Goal: Use online tool/utility: Use online tool/utility

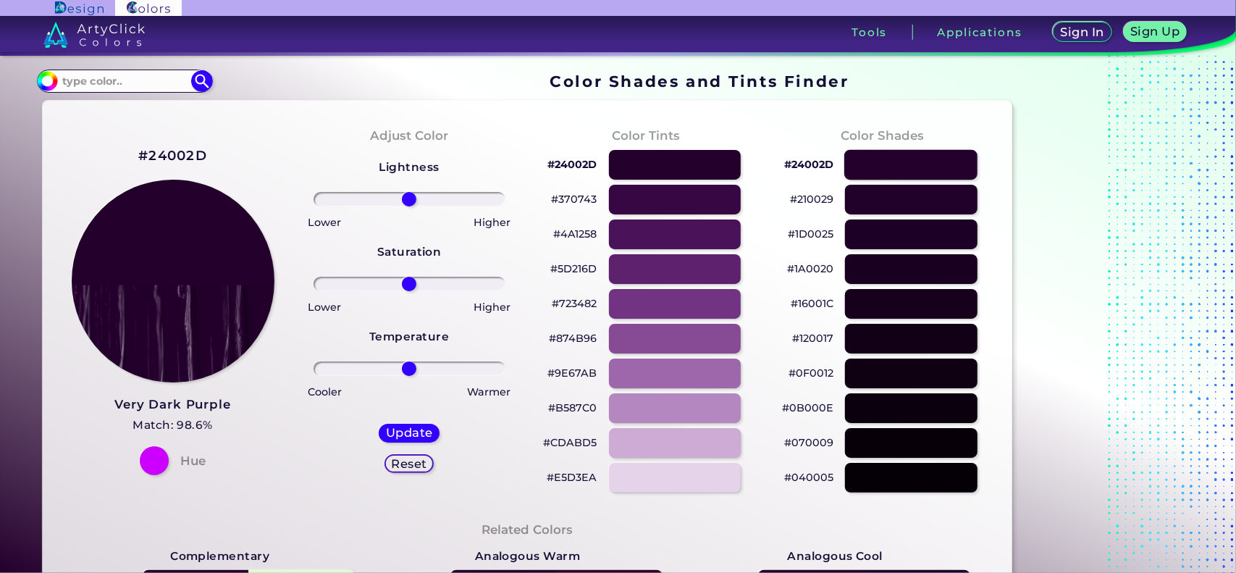
click at [884, 169] on div at bounding box center [910, 165] width 133 height 30
click at [189, 234] on img at bounding box center [172, 280] width 205 height 205
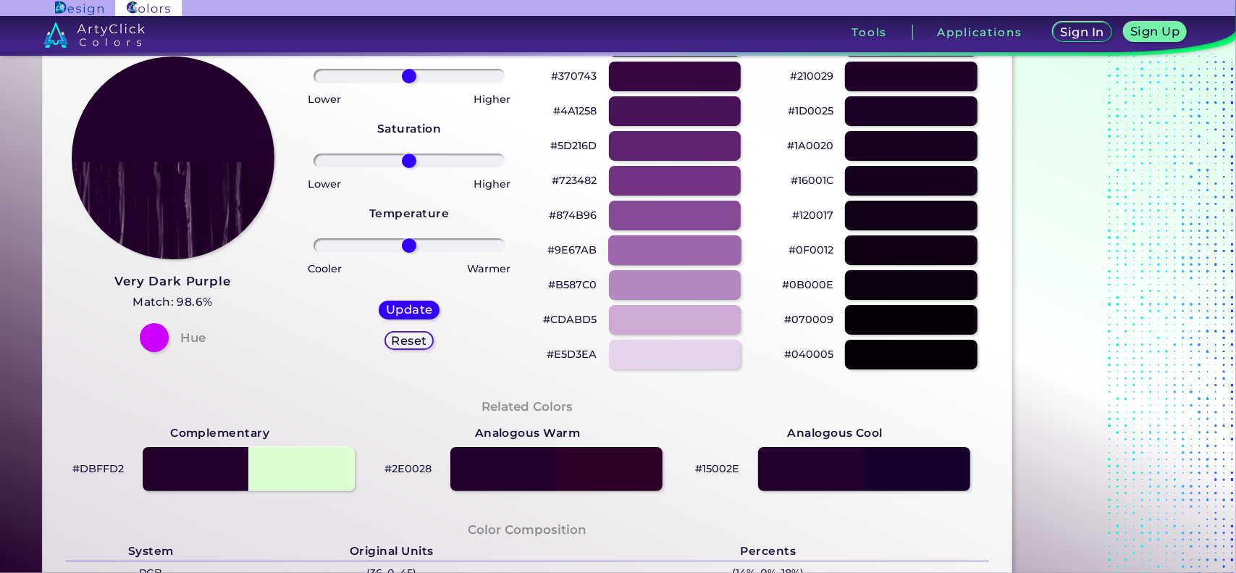
scroll to position [72, 0]
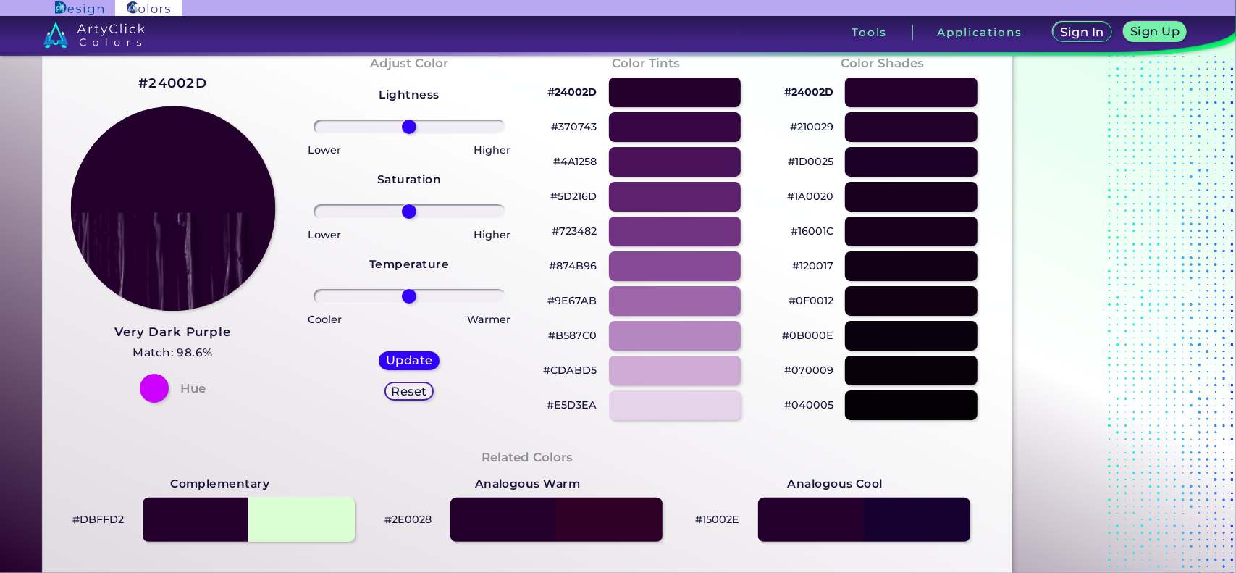
click at [224, 207] on img at bounding box center [172, 208] width 205 height 205
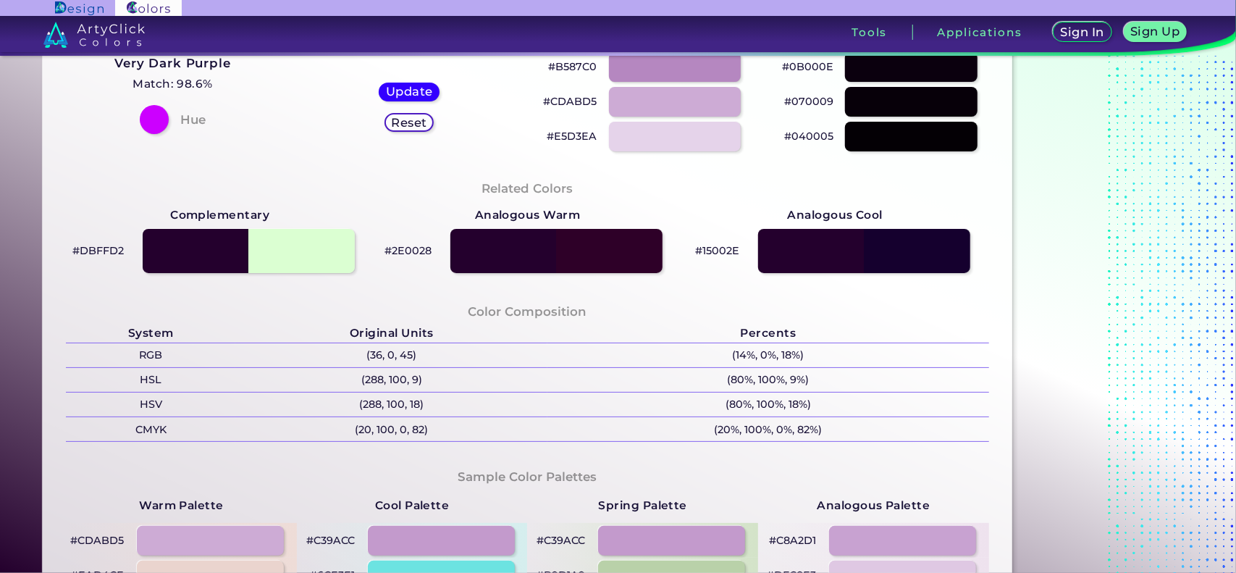
scroll to position [362, 0]
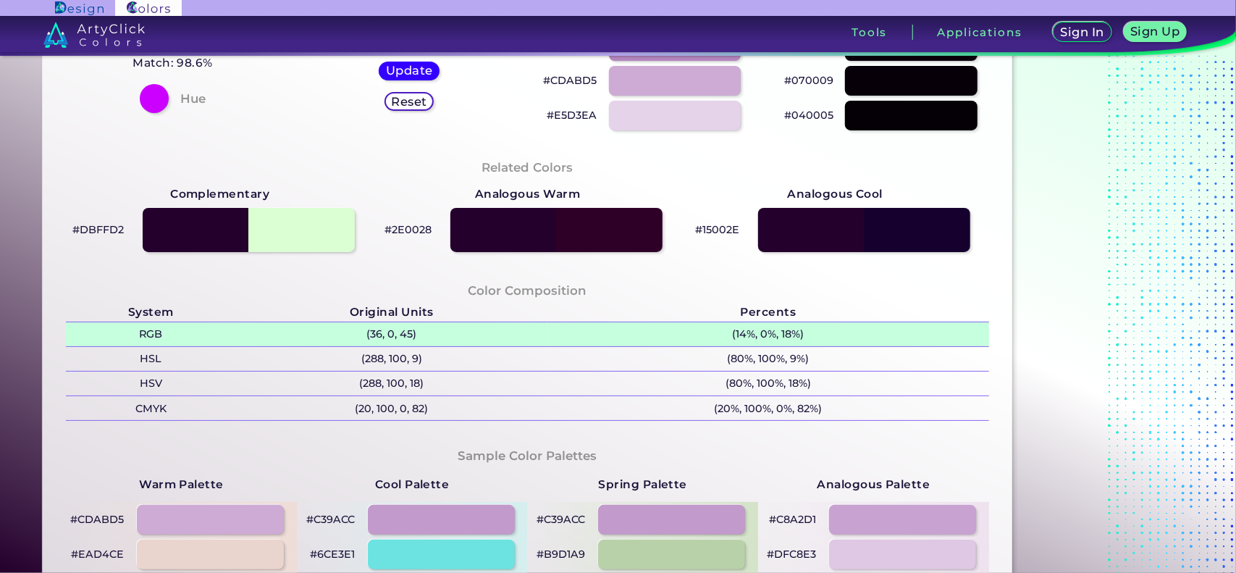
click at [375, 330] on p "(36, 0, 45)" at bounding box center [391, 334] width 312 height 24
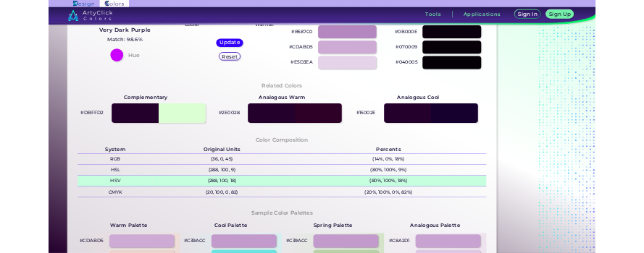
scroll to position [290, 0]
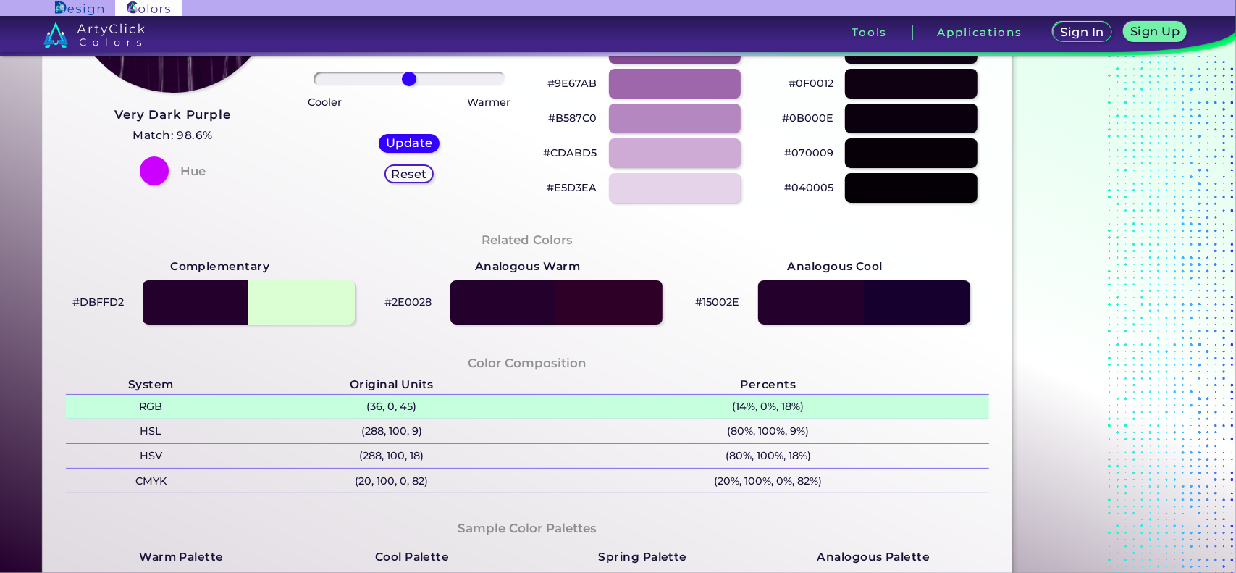
click at [388, 402] on p "(36, 0, 45)" at bounding box center [391, 407] width 312 height 24
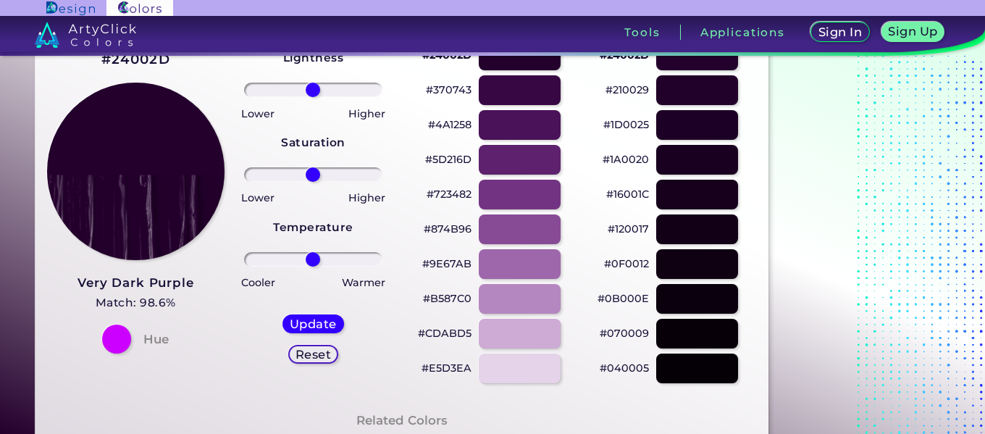
scroll to position [101, 0]
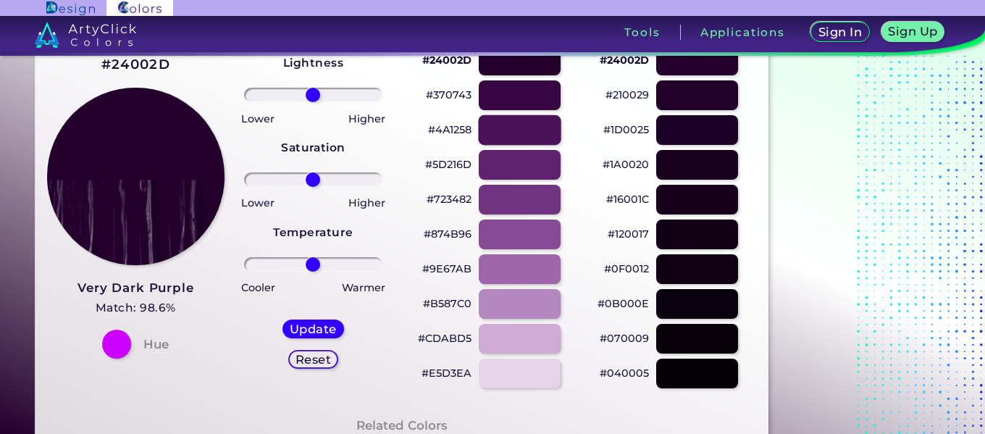
click at [531, 131] on div at bounding box center [519, 130] width 83 height 30
type input "#4a1258"
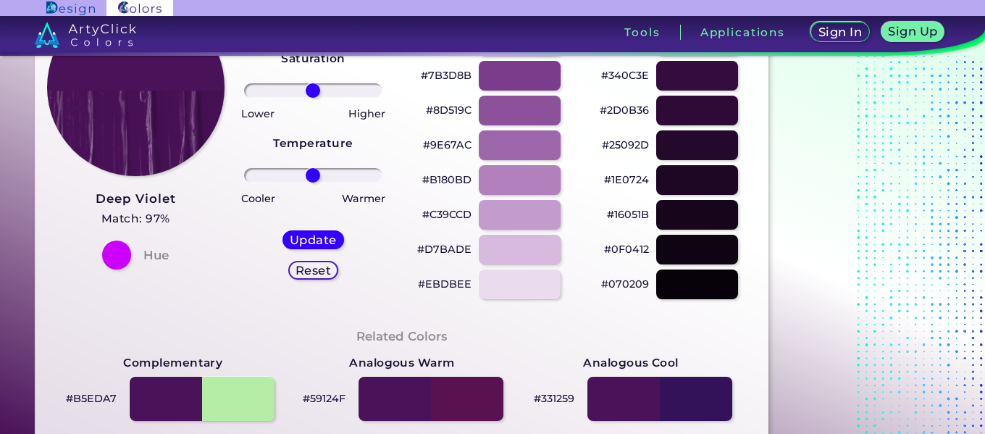
scroll to position [319, 0]
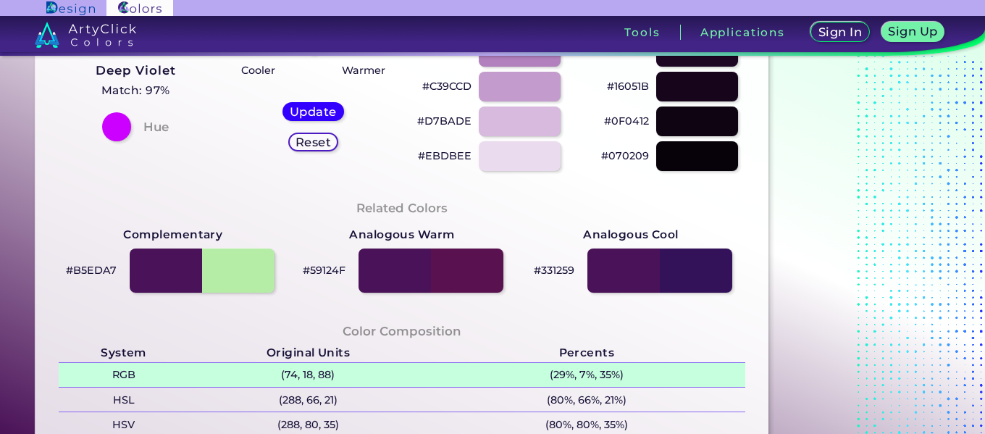
click at [324, 379] on p "(74, 18, 88)" at bounding box center [307, 375] width 239 height 24
